Goal: Find specific page/section: Find specific page/section

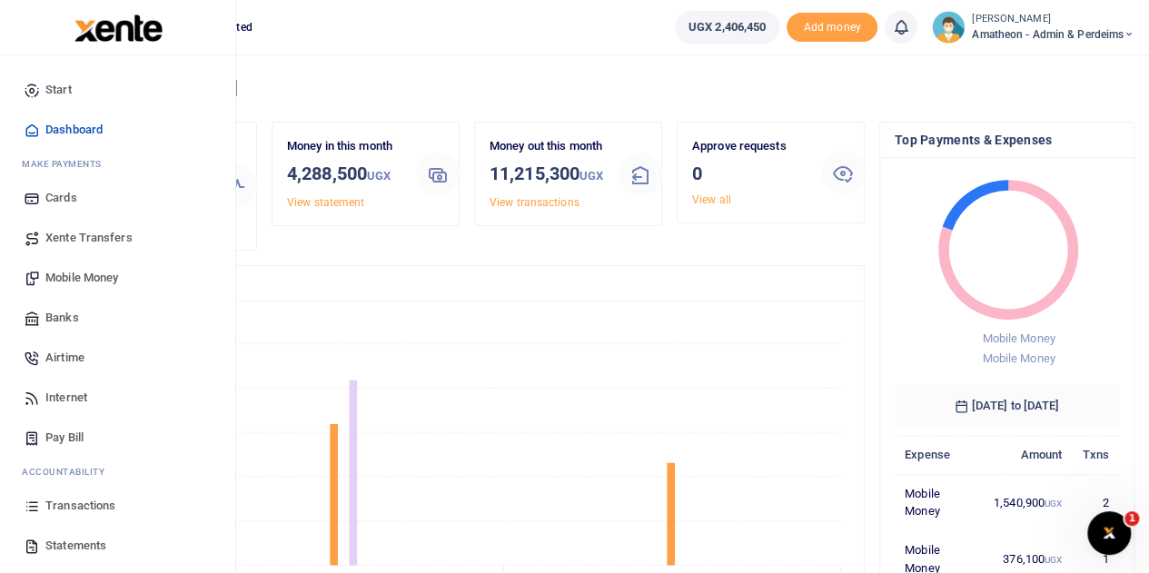
click at [62, 506] on span "Transactions" at bounding box center [80, 506] width 70 height 18
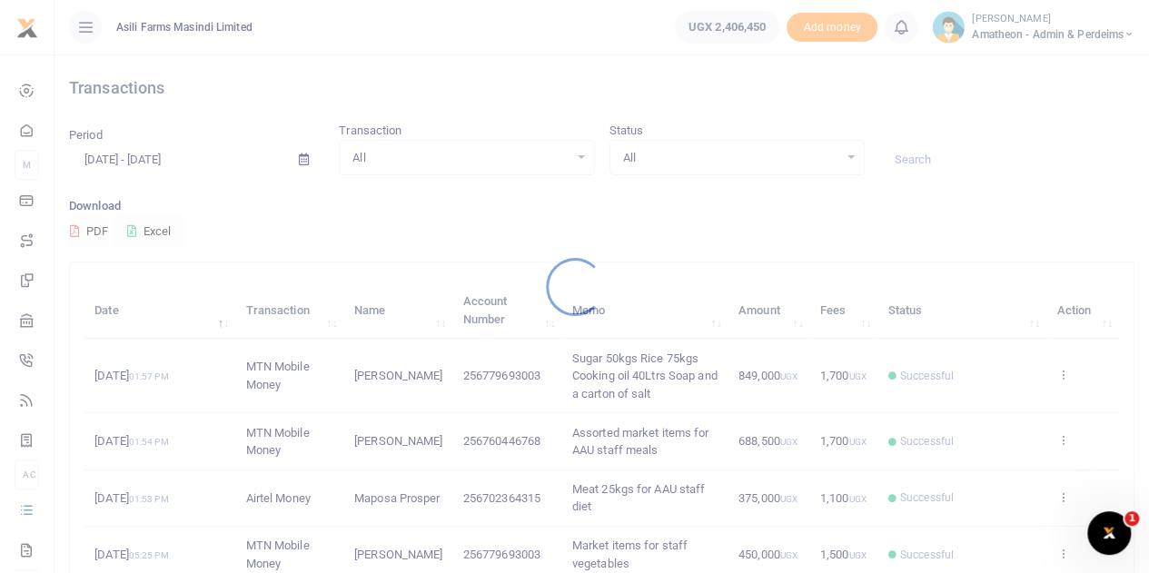
scroll to position [91, 0]
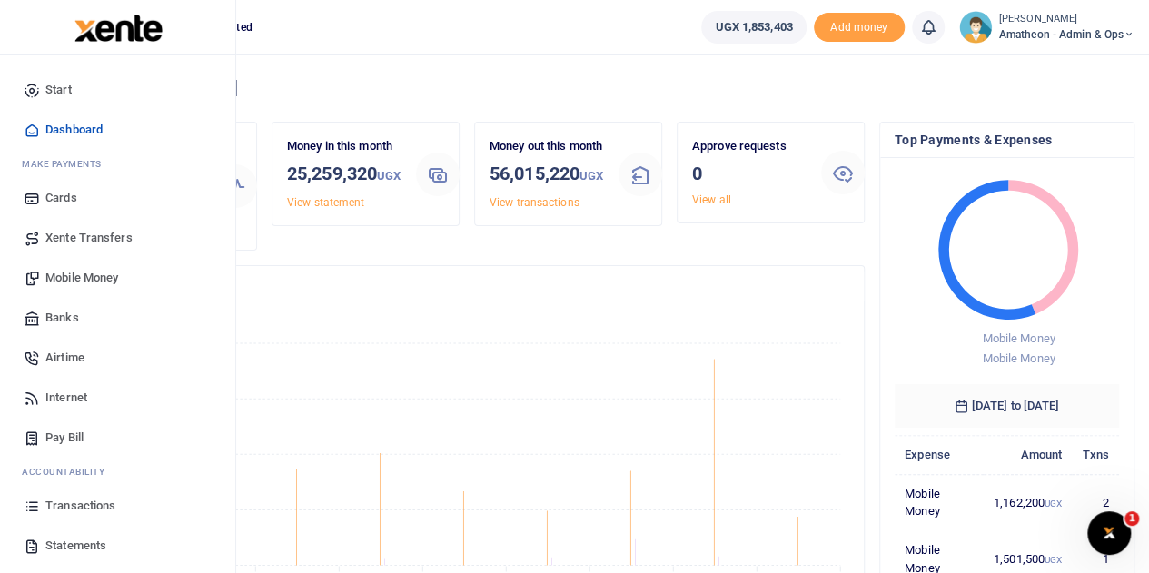
click at [64, 502] on span "Transactions" at bounding box center [80, 506] width 70 height 18
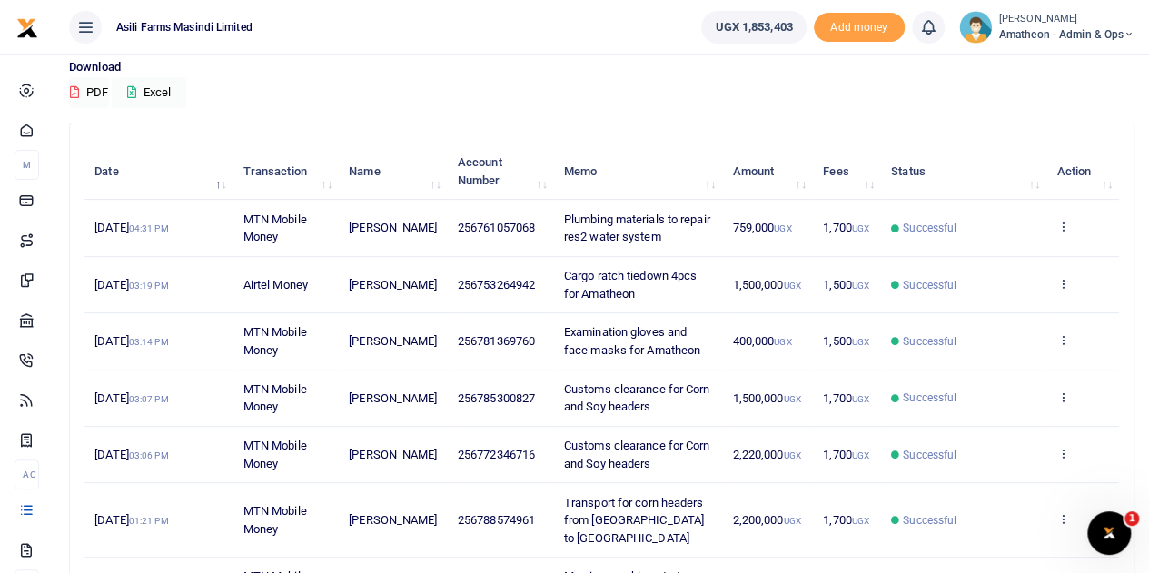
scroll to position [182, 0]
